Goal: Task Accomplishment & Management: Use online tool/utility

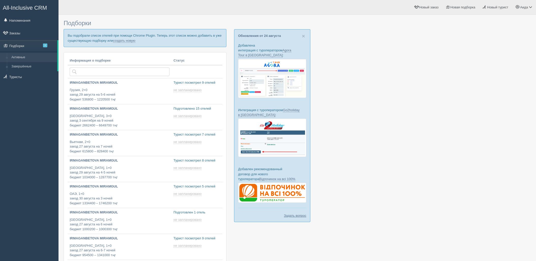
click at [131, 42] on link "создать новую" at bounding box center [124, 41] width 22 height 4
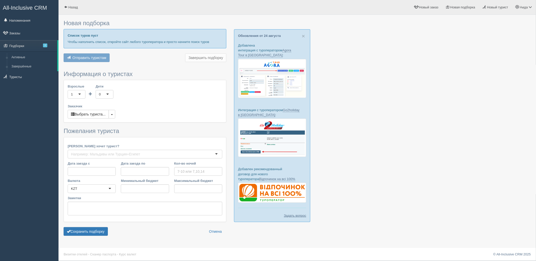
type input "5"
type input "431200"
type input "523000"
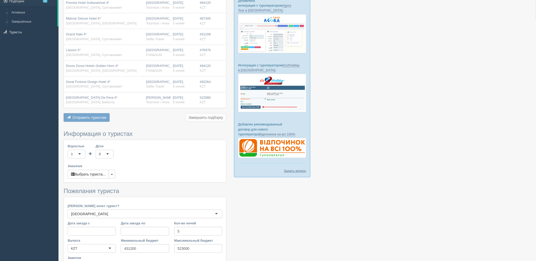
scroll to position [105, 0]
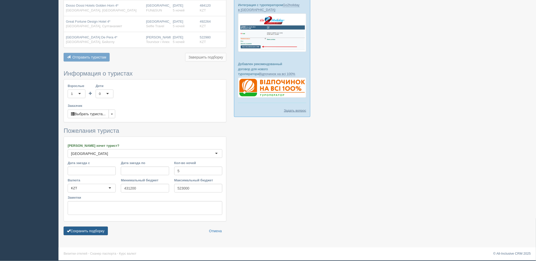
drag, startPoint x: 103, startPoint y: 235, endPoint x: 108, endPoint y: 233, distance: 5.5
click at [101, 235] on button "Сохранить подборку" at bounding box center [86, 231] width 44 height 9
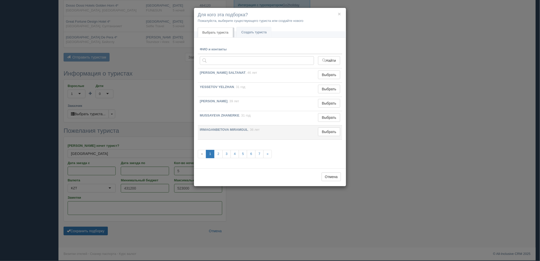
click at [334, 126] on td "Выбрать Выбран" at bounding box center [329, 132] width 26 height 14
click at [329, 133] on button "Выбрать" at bounding box center [329, 131] width 22 height 9
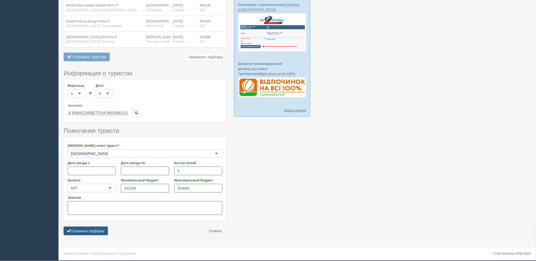
click at [94, 231] on button "Сохранить подборку" at bounding box center [86, 231] width 44 height 9
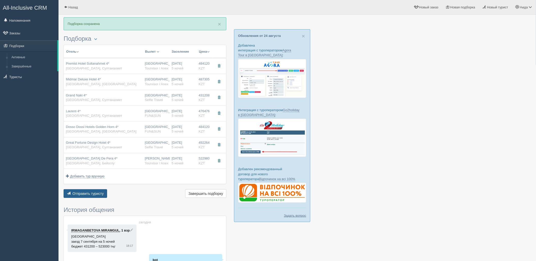
click at [97, 191] on button "Отправить туристу Отправить" at bounding box center [86, 193] width 44 height 9
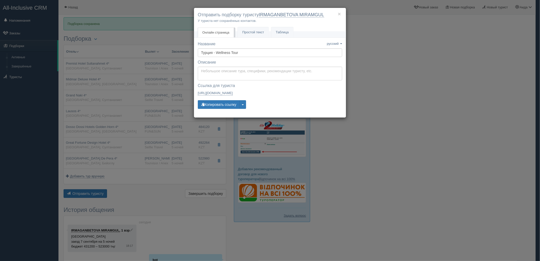
click at [221, 110] on div "Название Название сохранено русский english eesti latviešu polski українська ру…" at bounding box center [270, 77] width 144 height 73
click at [223, 106] on button "Копировать ссылку" at bounding box center [219, 104] width 42 height 9
